Goal: Find specific page/section: Find specific page/section

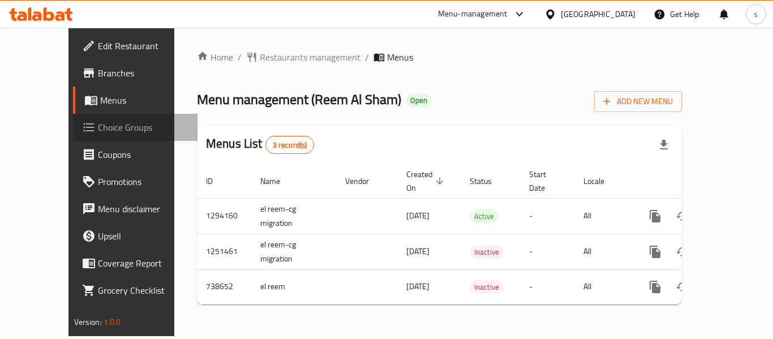
click at [98, 120] on span "Choice Groups" at bounding box center [143, 127] width 90 height 14
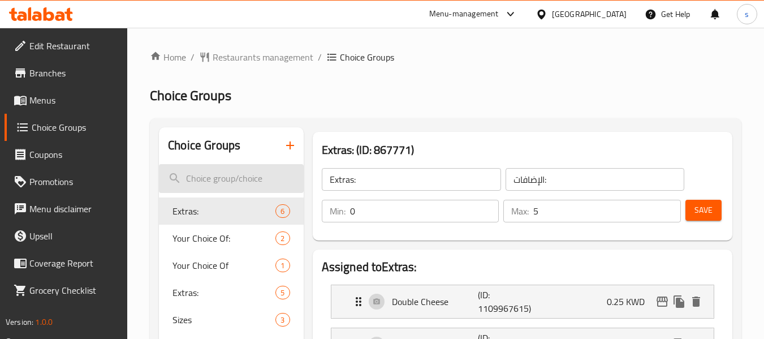
click at [227, 179] on input "search" at bounding box center [231, 178] width 144 height 29
paste input "Extras"
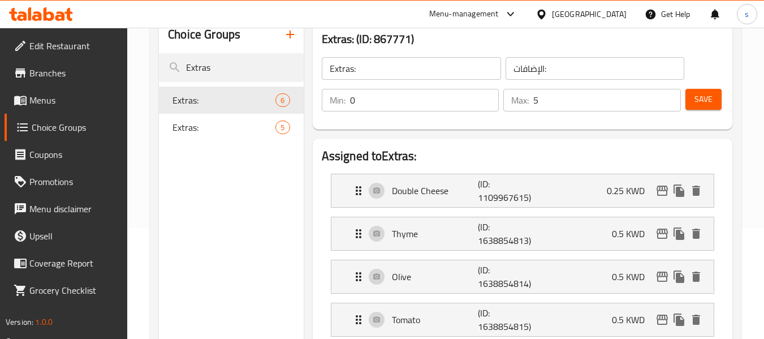
scroll to position [113, 0]
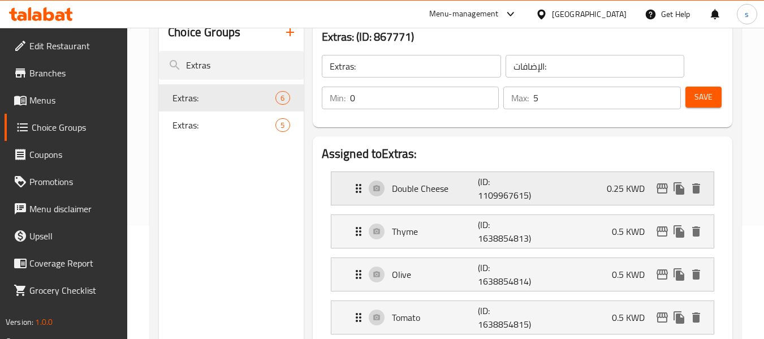
click at [357, 187] on icon "Expand" at bounding box center [359, 189] width 14 height 14
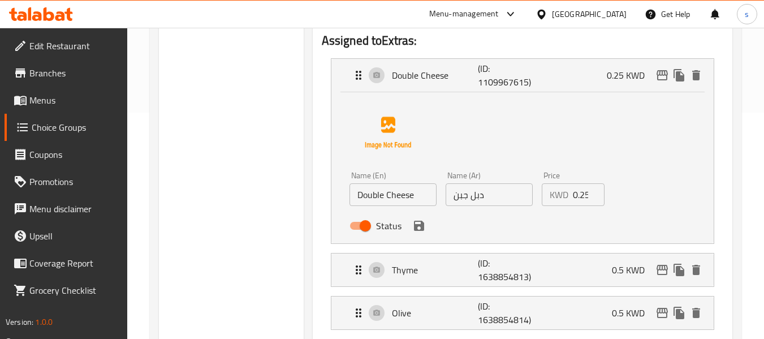
scroll to position [283, 0]
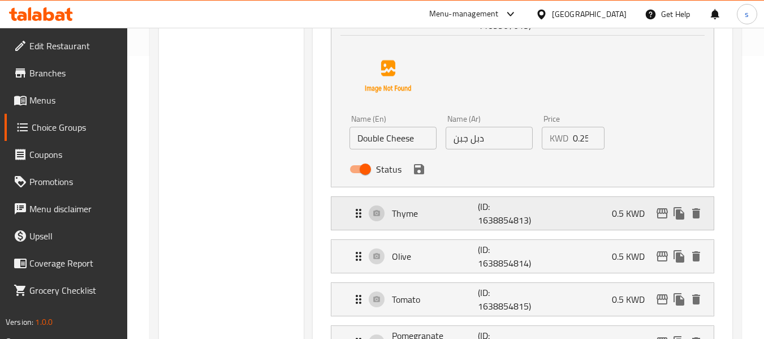
click at [354, 213] on icon "Expand" at bounding box center [359, 213] width 14 height 14
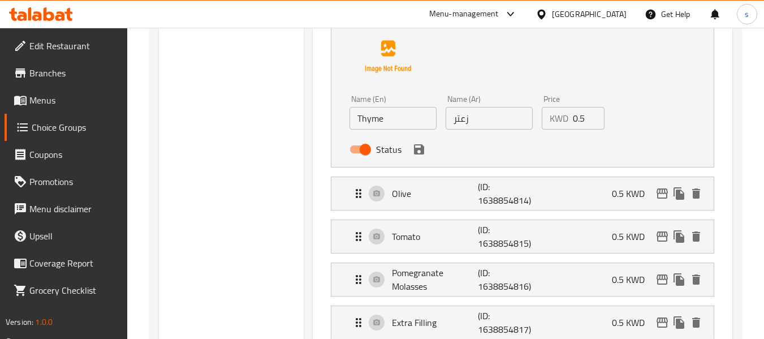
scroll to position [509, 0]
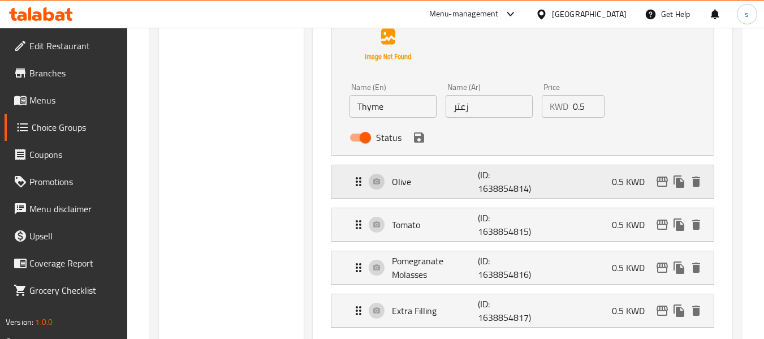
click at [360, 183] on icon "Expand" at bounding box center [359, 182] width 14 height 14
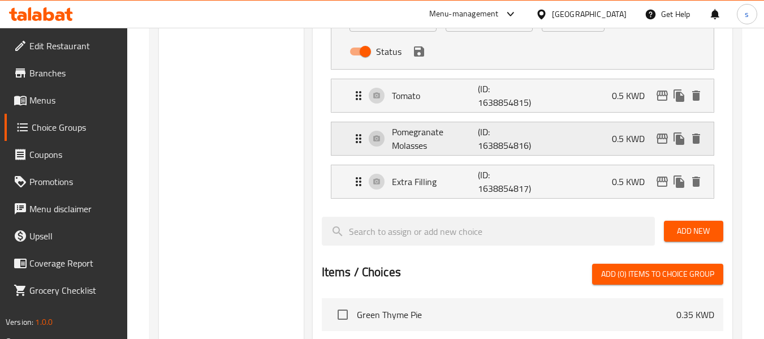
scroll to position [792, 0]
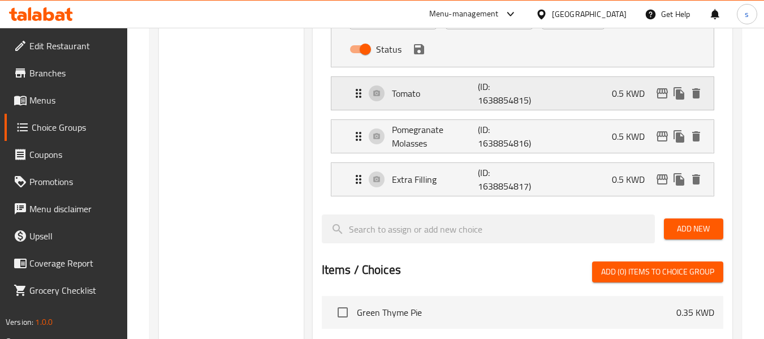
click at [355, 90] on icon "Expand" at bounding box center [359, 94] width 14 height 14
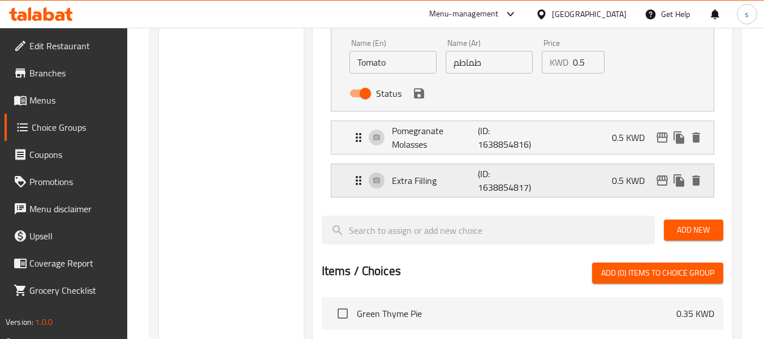
scroll to position [962, 0]
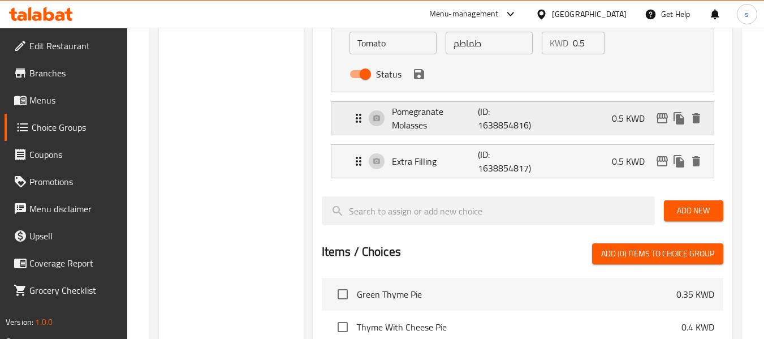
click at [358, 121] on icon "Expand" at bounding box center [359, 118] width 14 height 14
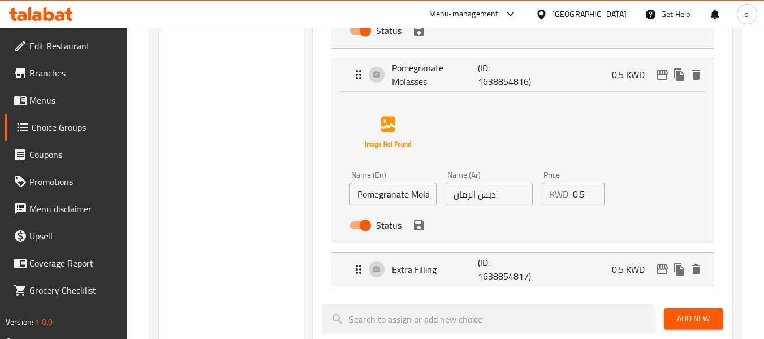
scroll to position [1075, 0]
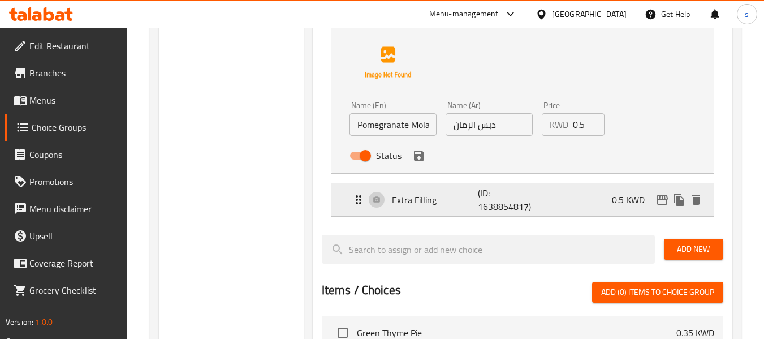
click at [356, 200] on icon "Expand" at bounding box center [359, 199] width 6 height 9
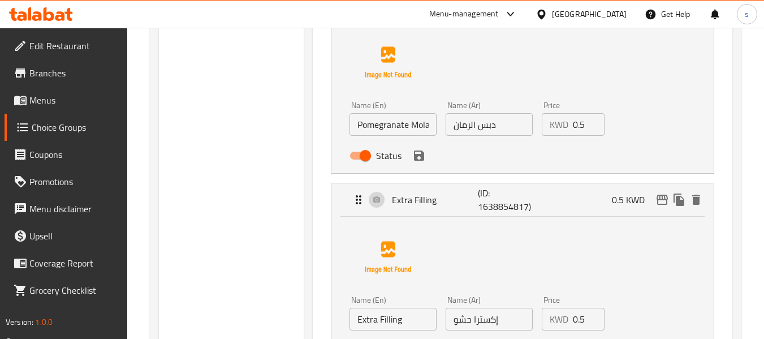
type input "Extras"
click at [52, 74] on span "Branches" at bounding box center [73, 73] width 89 height 14
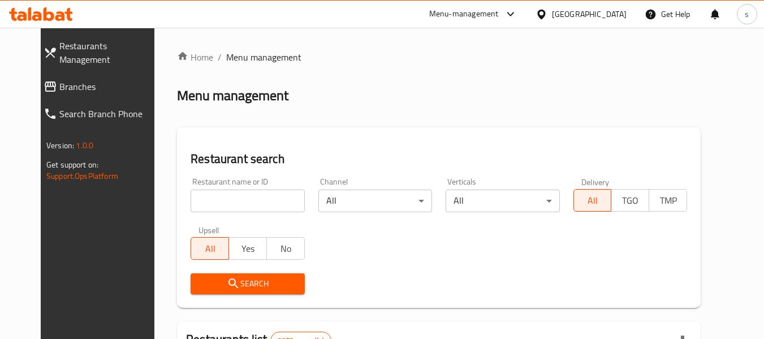
click at [69, 80] on span "Branches" at bounding box center [109, 87] width 100 height 14
click at [62, 80] on span "Branches" at bounding box center [109, 87] width 100 height 14
